Goal: Information Seeking & Learning: Learn about a topic

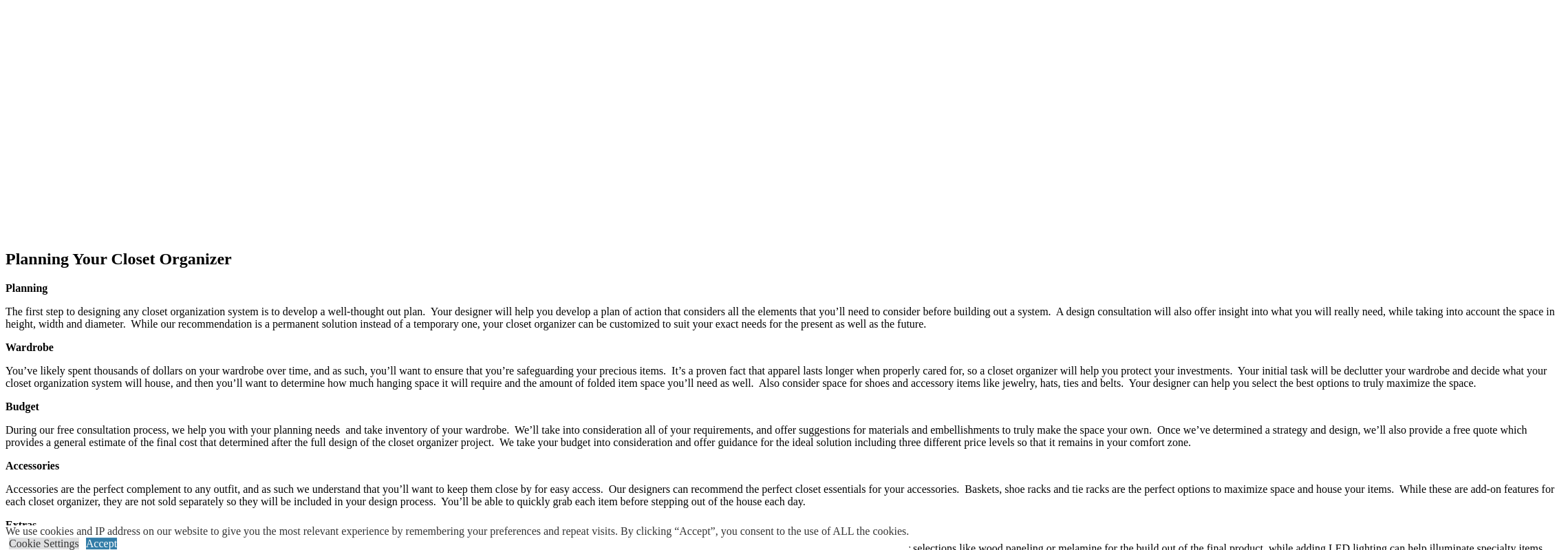
scroll to position [2082, 0]
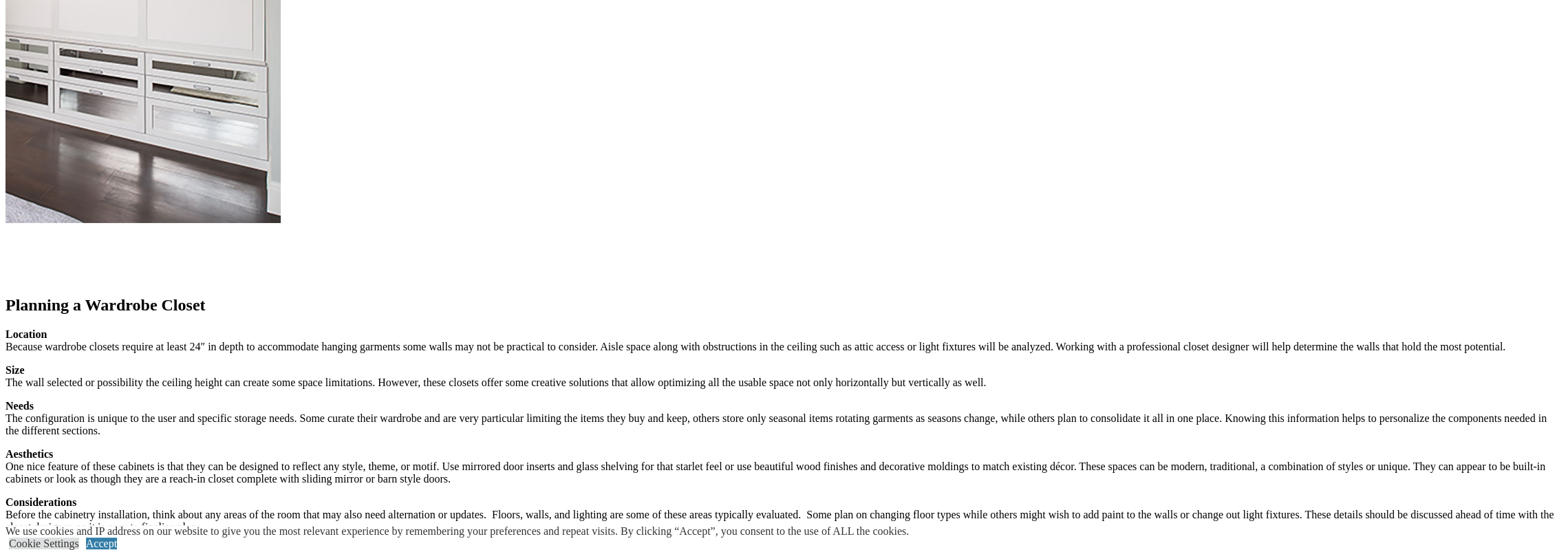
scroll to position [1841, 0]
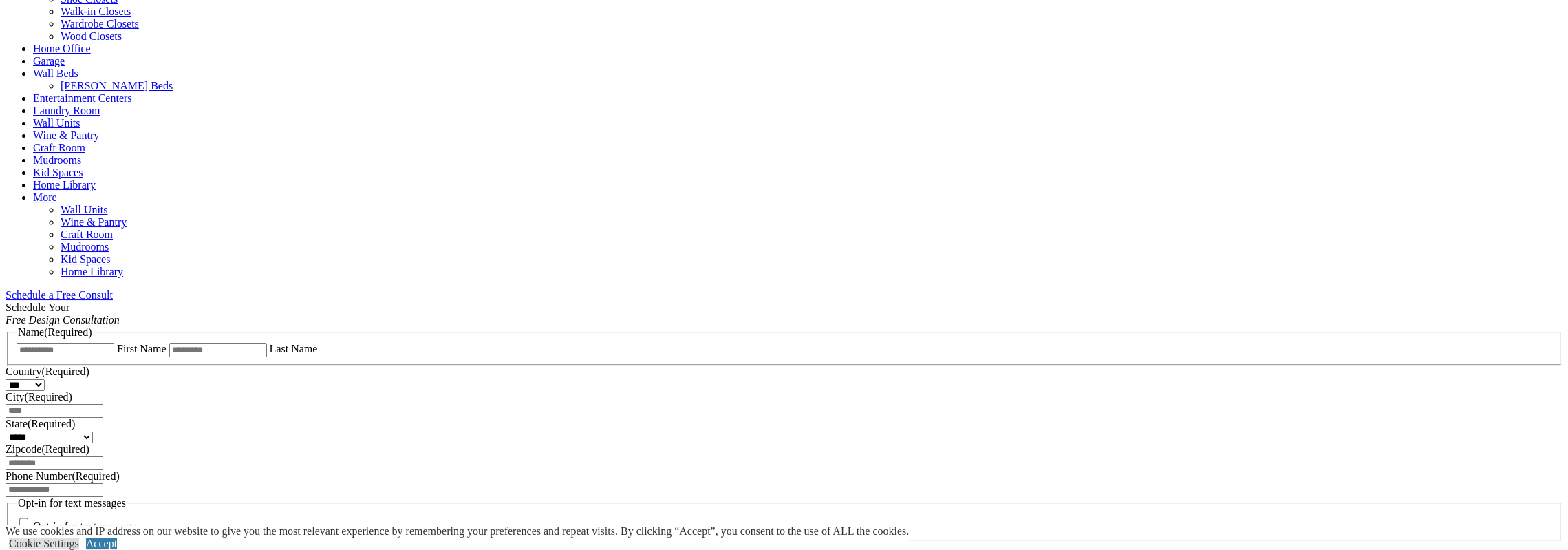
scroll to position [637, 0]
click at [113, 288] on span "Schedule a Free Consult (opens a dropdown menu)" at bounding box center [113, 294] width 0 height 12
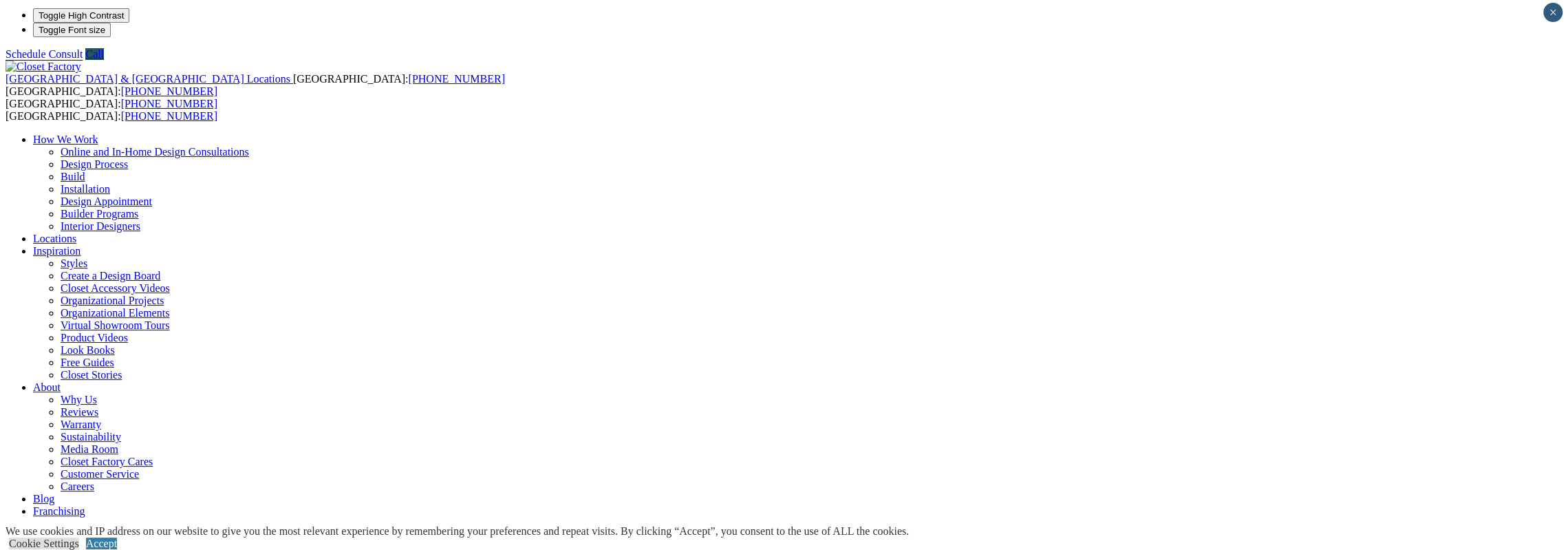
scroll to position [0, 0]
click at [117, 537] on link "Accept" at bounding box center [101, 543] width 31 height 12
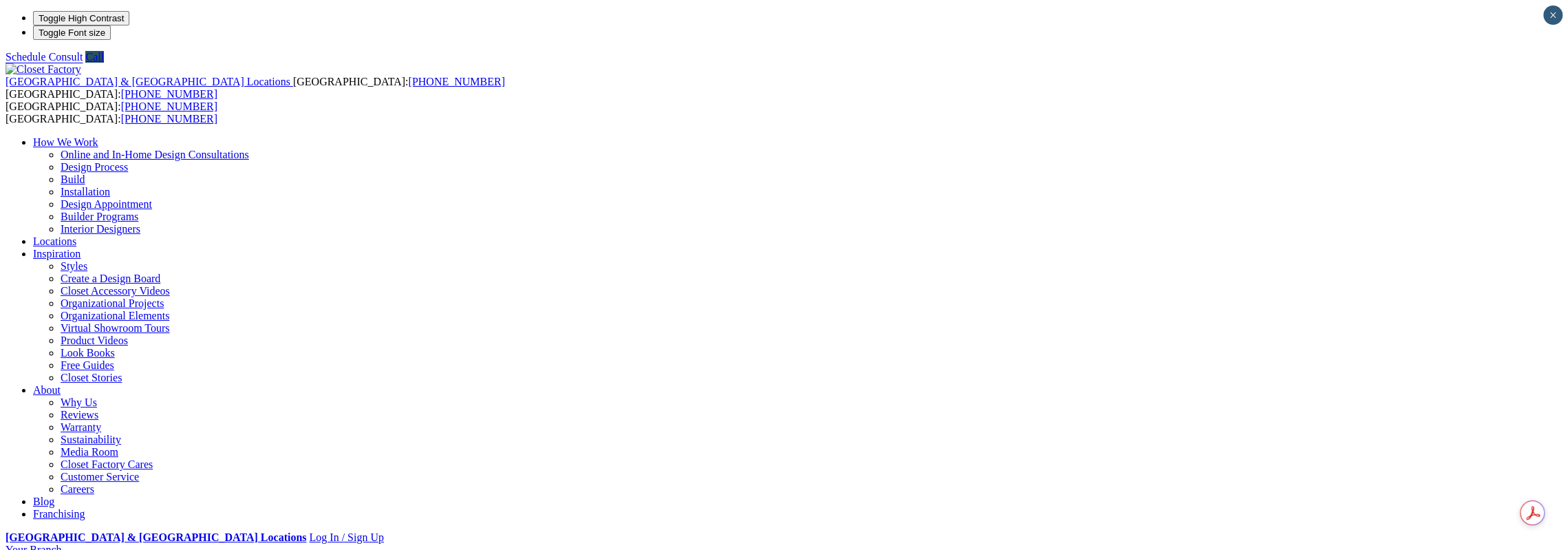
click at [115, 347] on link "Look Books" at bounding box center [88, 352] width 55 height 12
